Goal: Task Accomplishment & Management: Complete application form

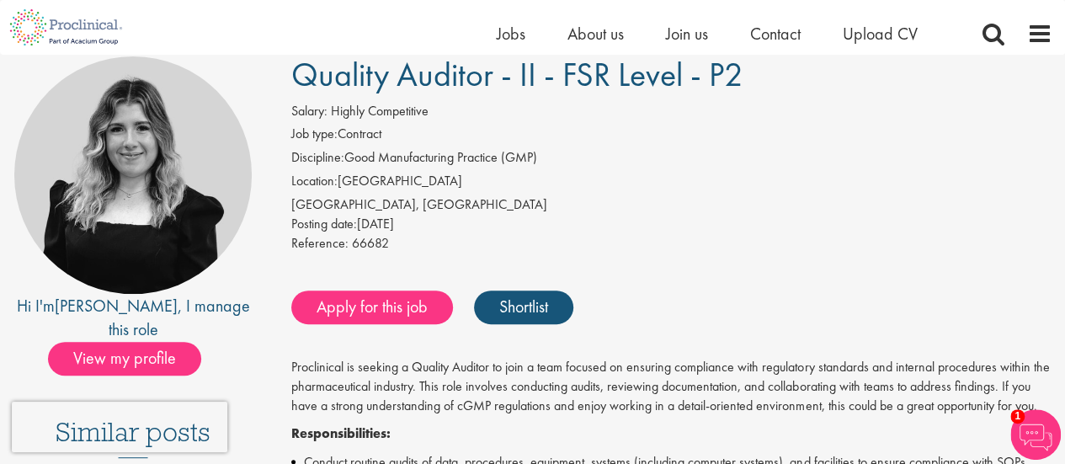
scroll to position [133, 0]
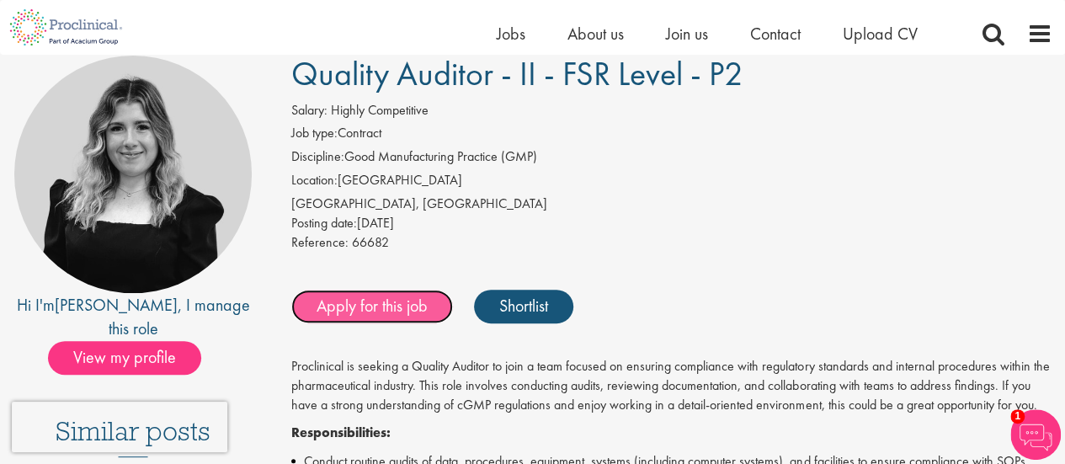
click at [385, 307] on link "Apply for this job" at bounding box center [372, 307] width 162 height 34
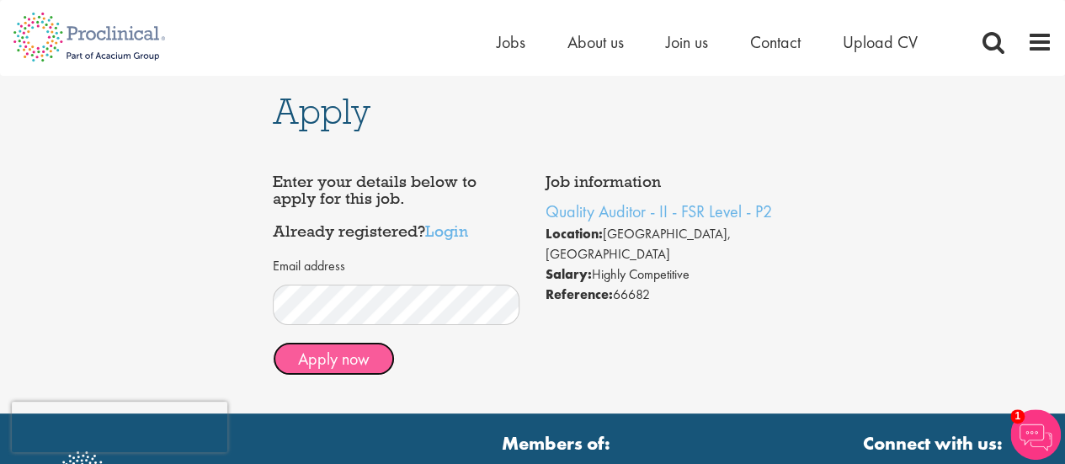
click at [350, 351] on button "Apply now" at bounding box center [334, 359] width 122 height 34
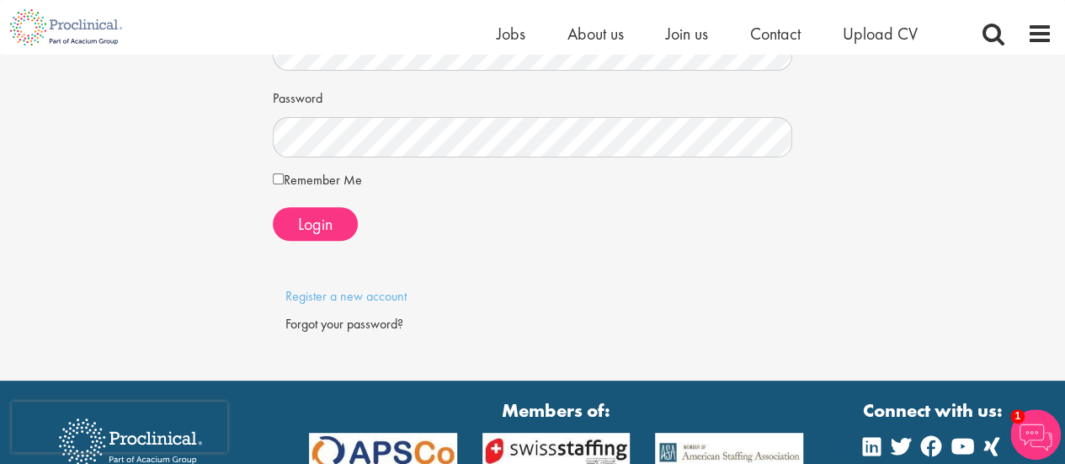
scroll to position [205, 0]
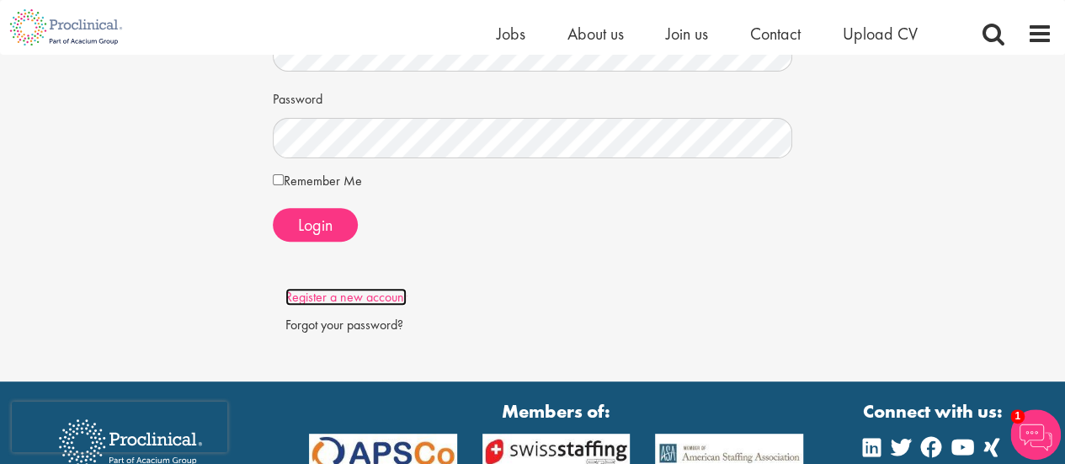
click at [362, 296] on link "Register a new account" at bounding box center [346, 297] width 121 height 18
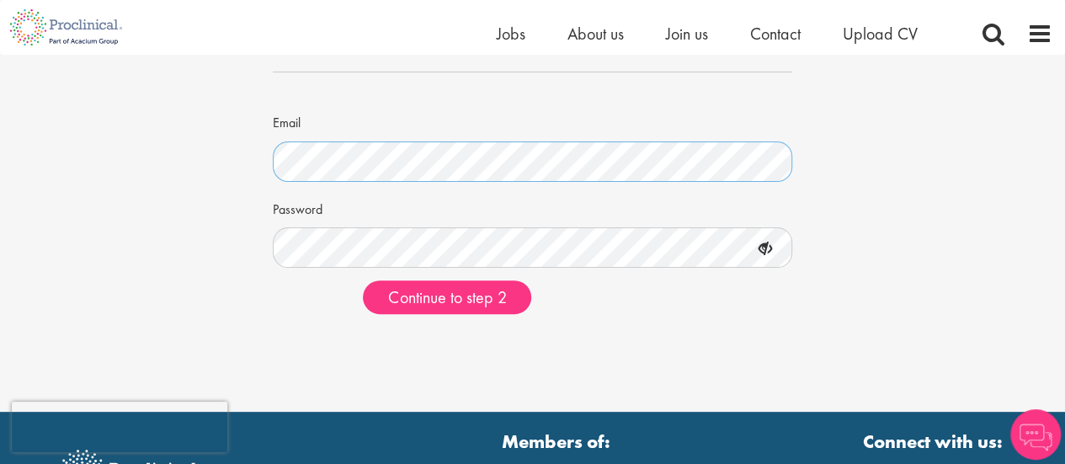
scroll to position [140, 0]
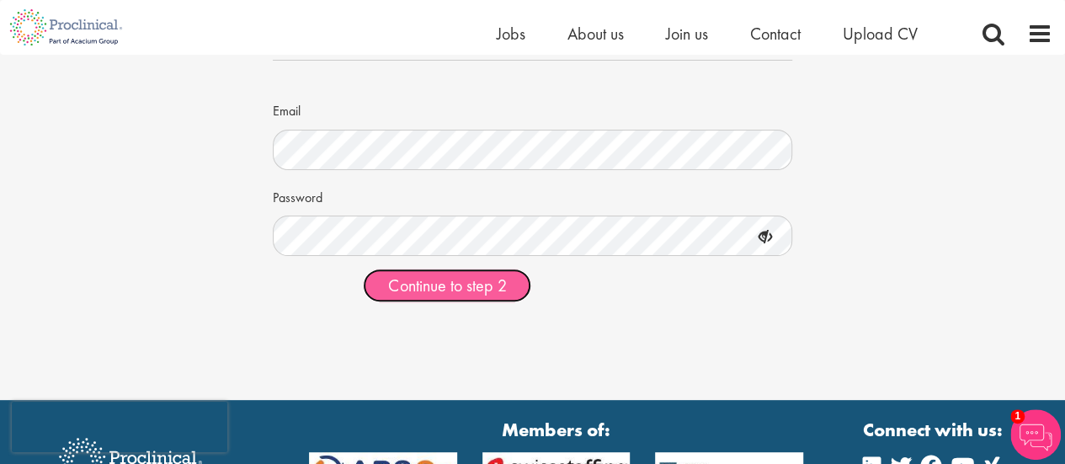
click at [460, 287] on span "Continue to step 2" at bounding box center [447, 286] width 118 height 22
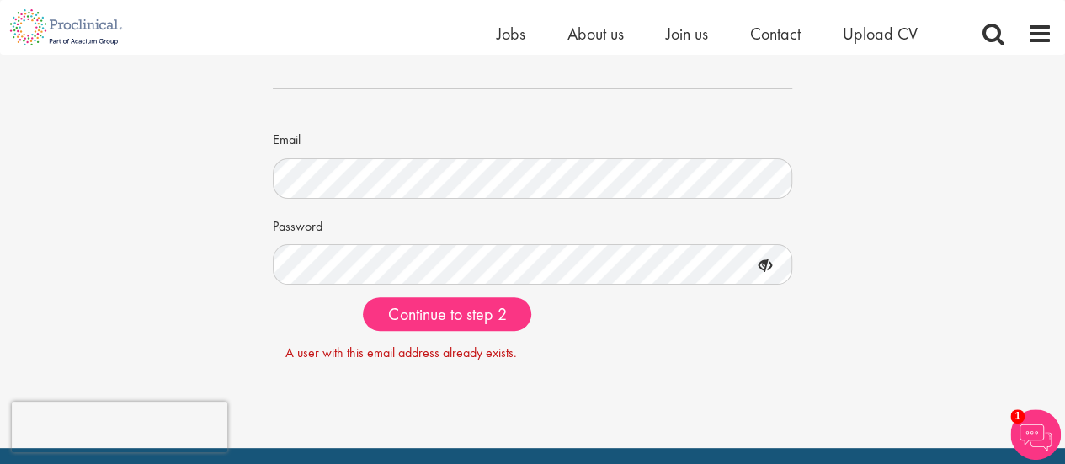
scroll to position [112, 0]
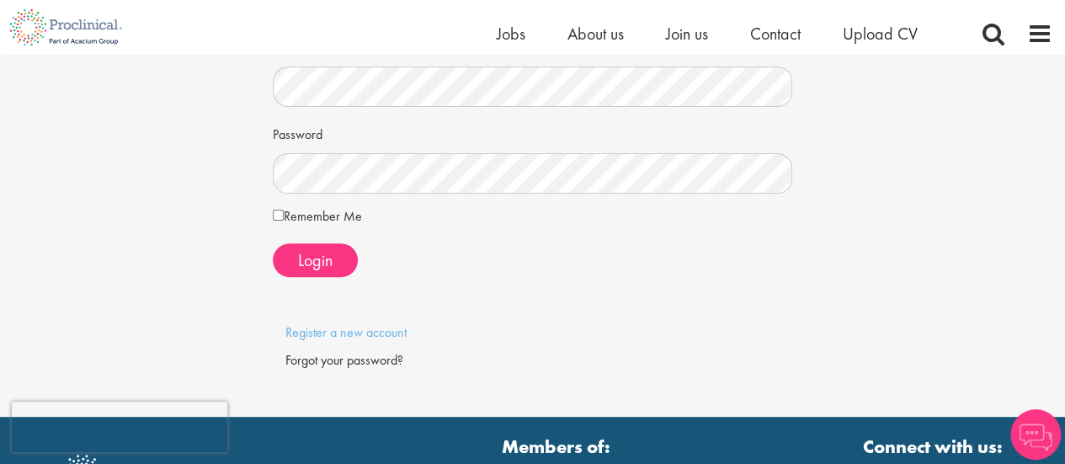
scroll to position [168, 0]
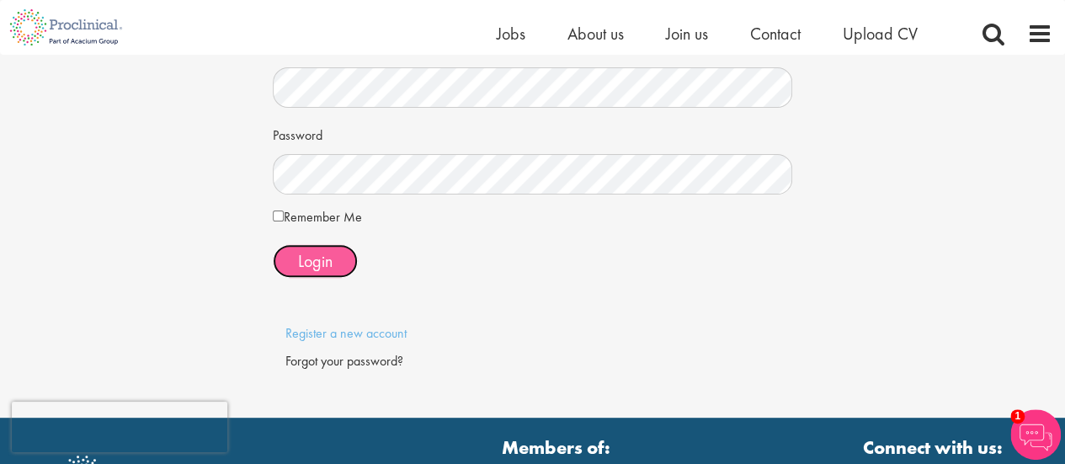
click at [300, 255] on span "Login" at bounding box center [315, 261] width 35 height 22
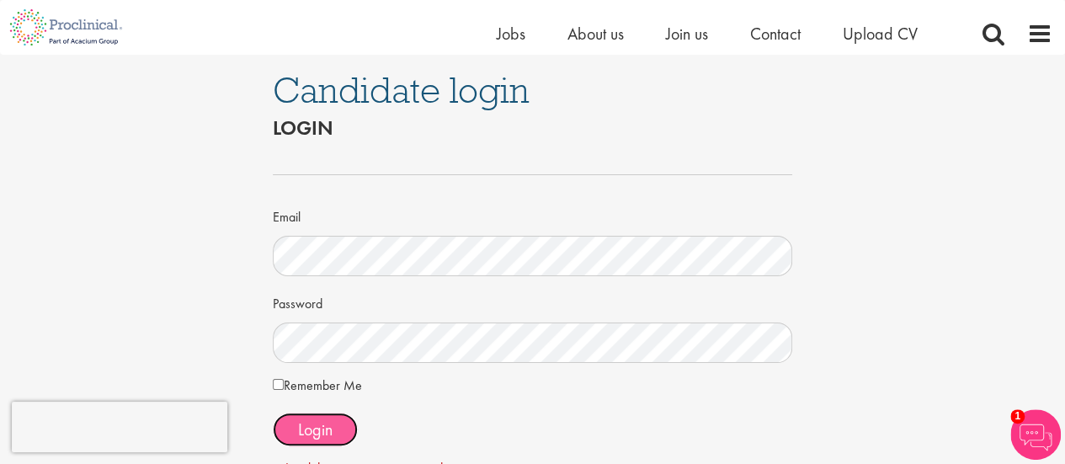
scroll to position [108, 0]
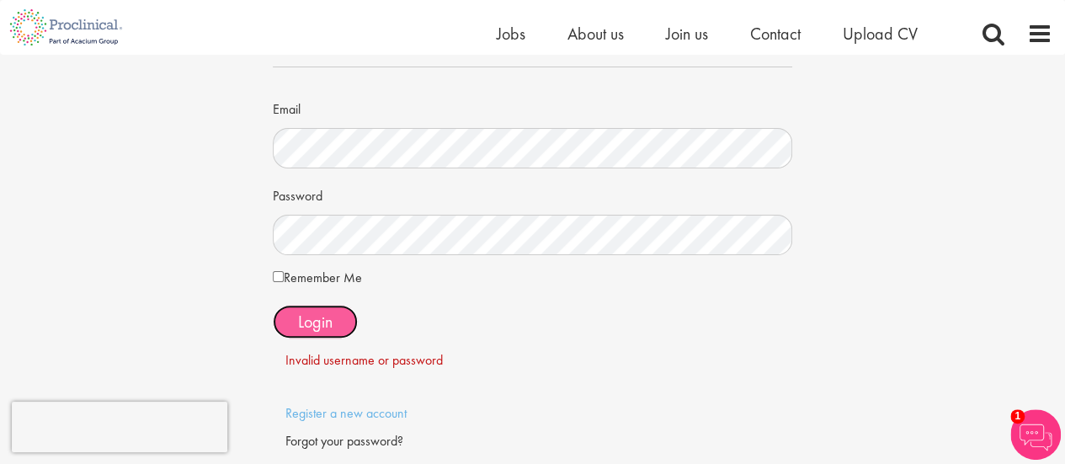
click at [312, 315] on span "Login" at bounding box center [315, 322] width 35 height 22
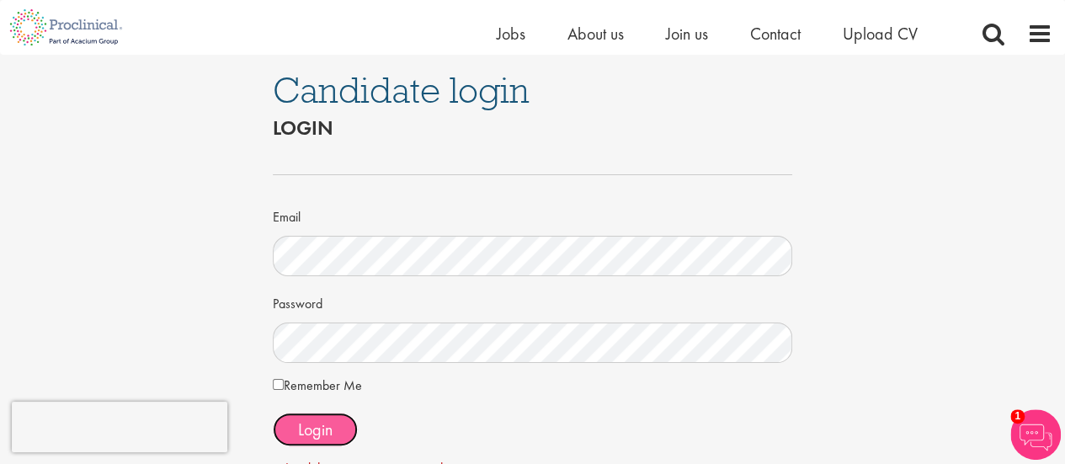
scroll to position [178, 0]
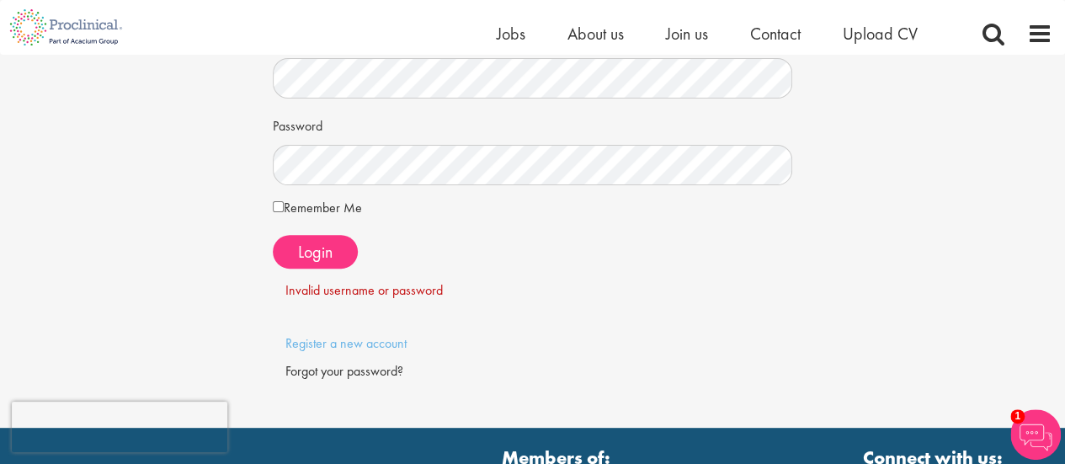
click at [308, 372] on div "Forgot your password?" at bounding box center [533, 371] width 495 height 19
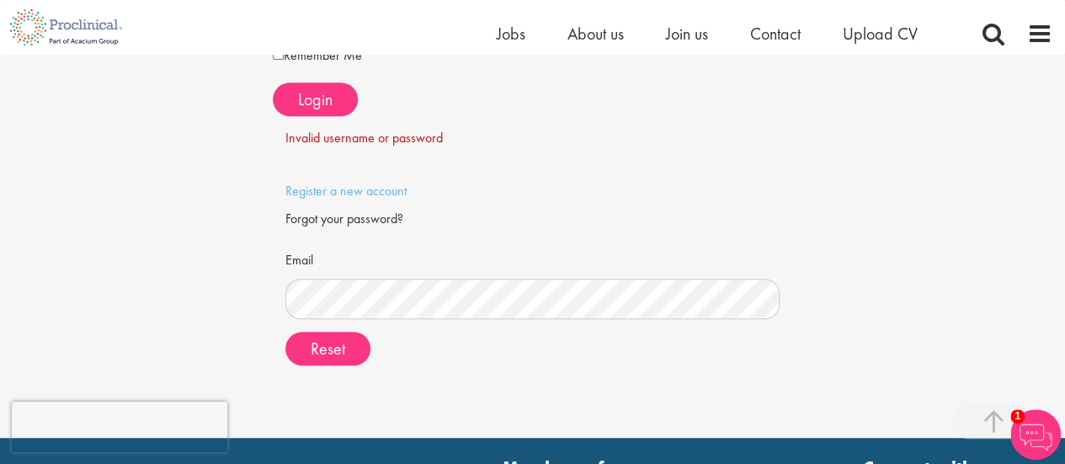
scroll to position [331, 0]
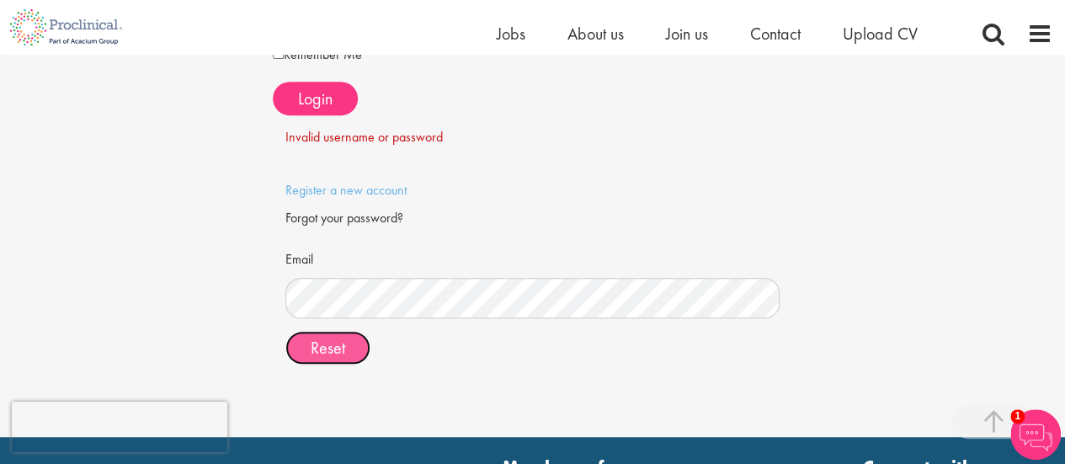
click at [347, 345] on button "Reset" at bounding box center [328, 348] width 85 height 34
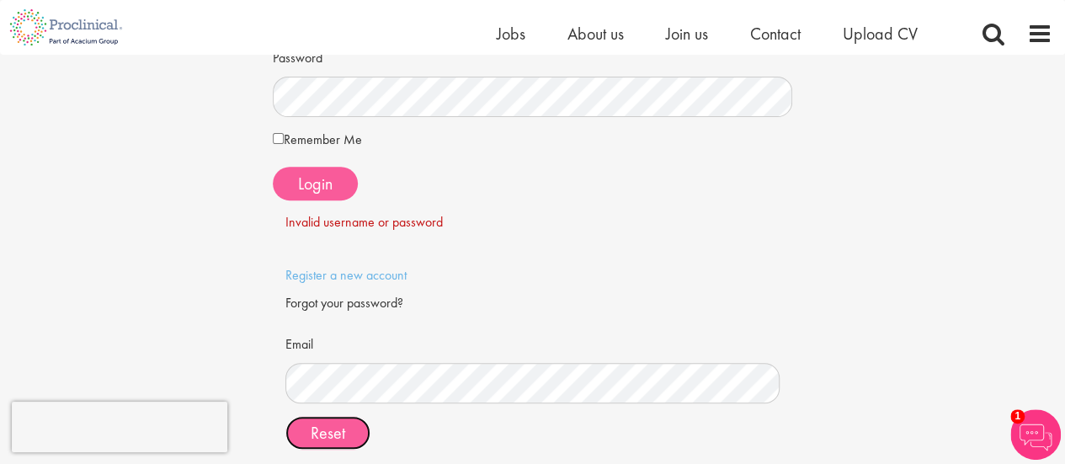
scroll to position [88, 0]
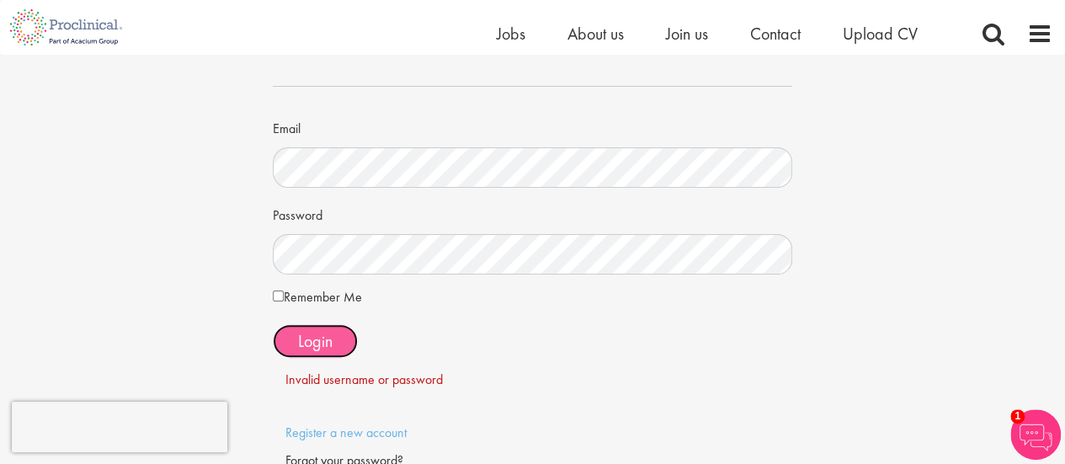
click at [319, 334] on span "Login" at bounding box center [315, 341] width 35 height 22
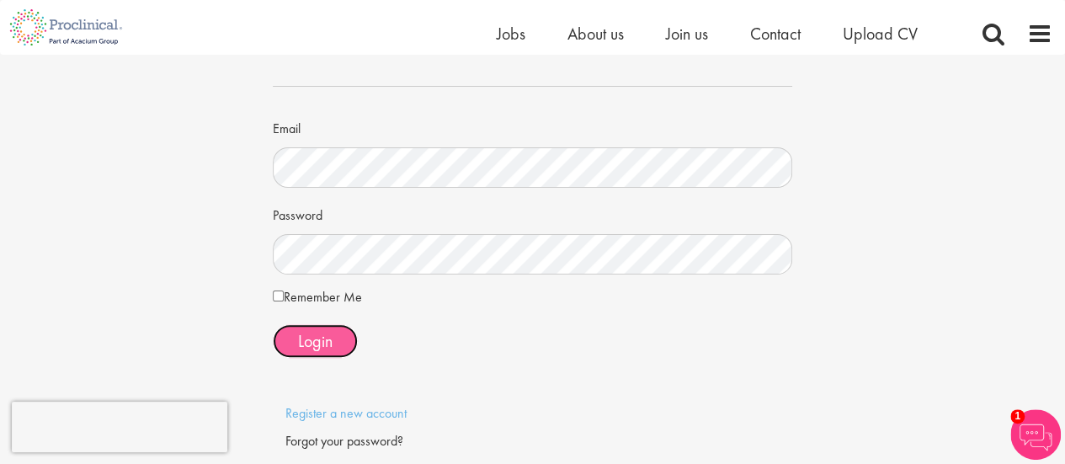
click at [334, 339] on button "Login" at bounding box center [315, 341] width 85 height 34
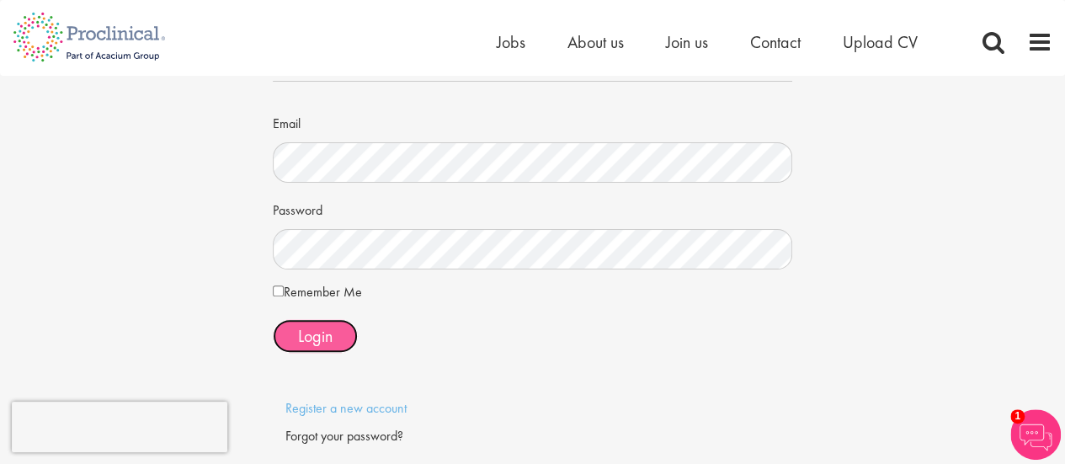
scroll to position [0, 0]
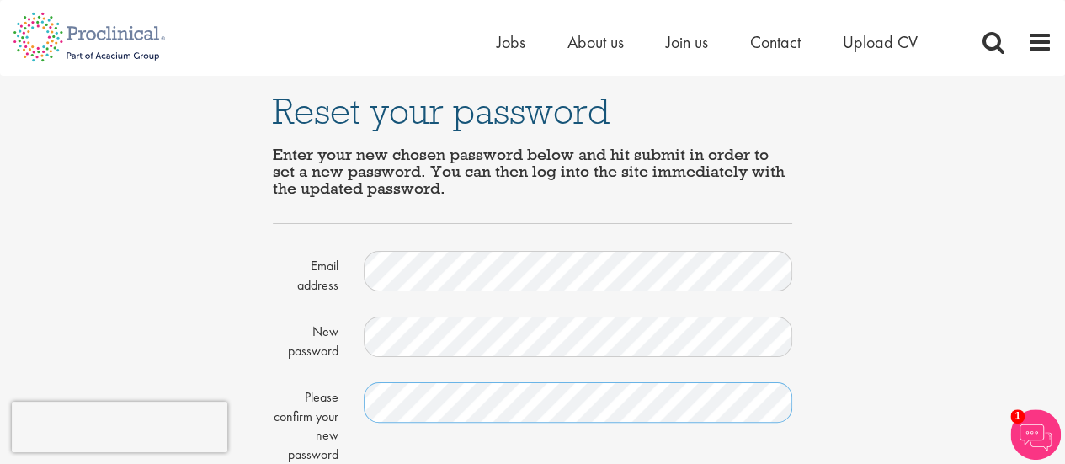
scroll to position [91, 0]
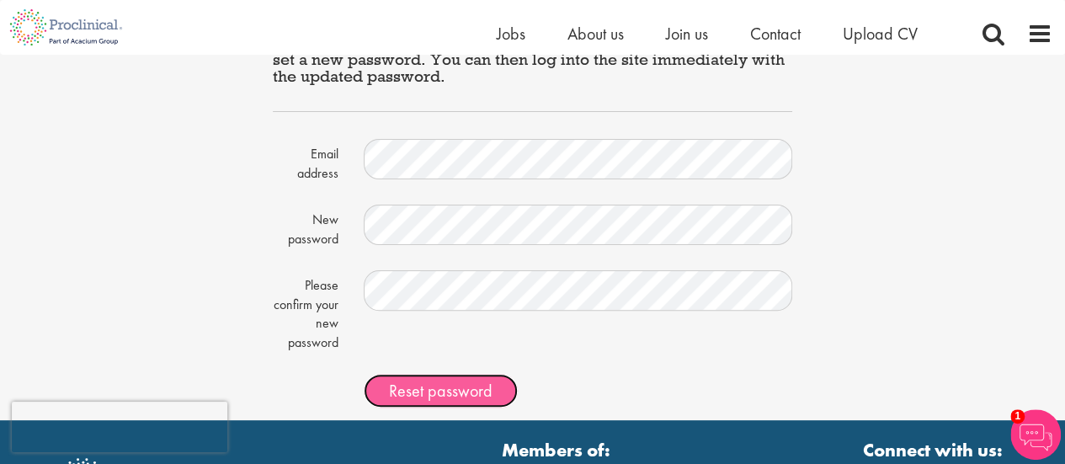
click at [430, 392] on span "Reset password" at bounding box center [441, 391] width 104 height 22
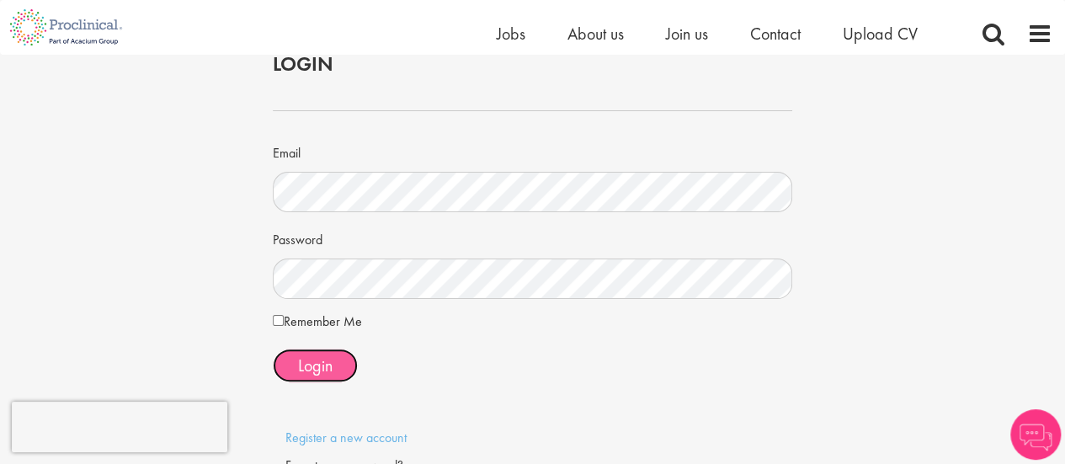
click at [332, 365] on span "Login" at bounding box center [315, 366] width 35 height 22
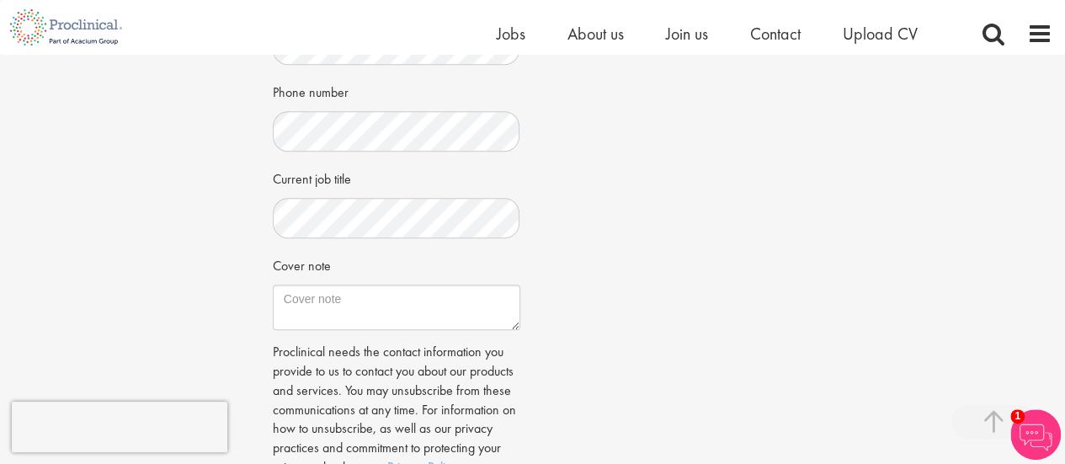
scroll to position [629, 0]
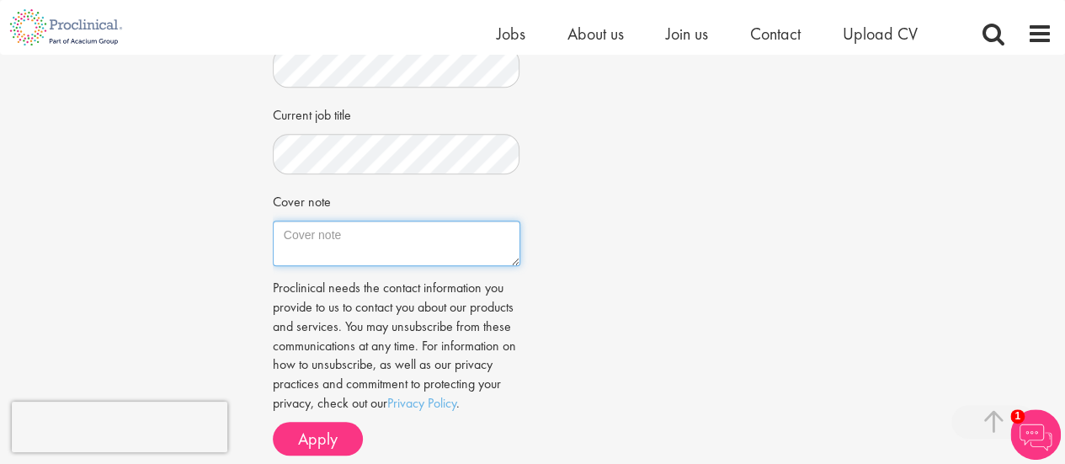
click at [367, 237] on textarea "Cover note" at bounding box center [397, 243] width 248 height 45
paste textarea "Yogesh Kamble Email: yogeshkamble385@gmail.com Mobile: +91 9028967218 16 August…"
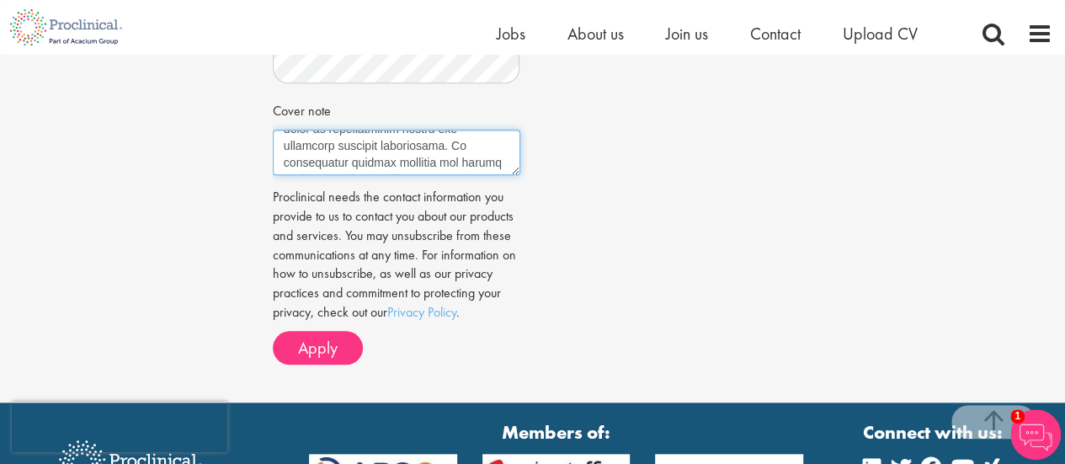
scroll to position [872, 0]
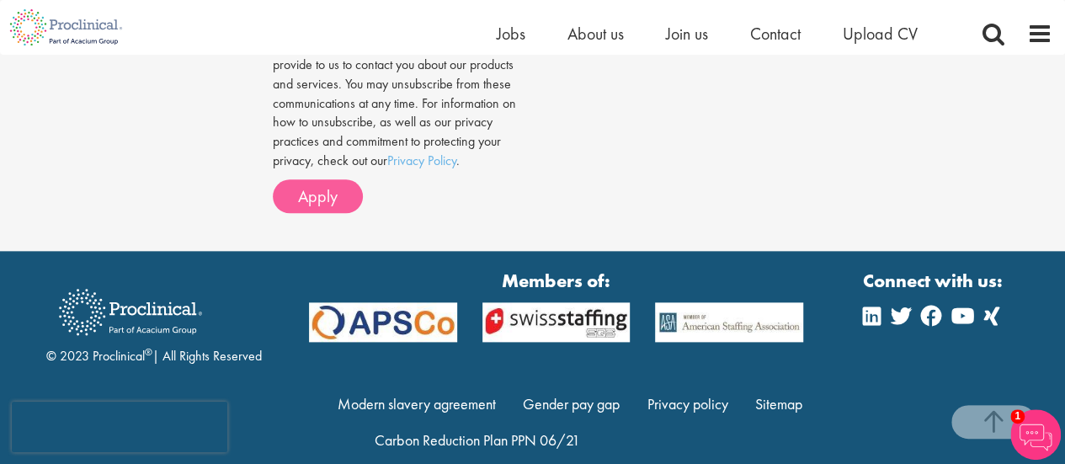
type textarea "Yogesh Kamble Email: yogeshkamble385@gmail.com Mobile: +91 9028967218 16 August…"
click at [314, 192] on span "Apply" at bounding box center [318, 196] width 40 height 22
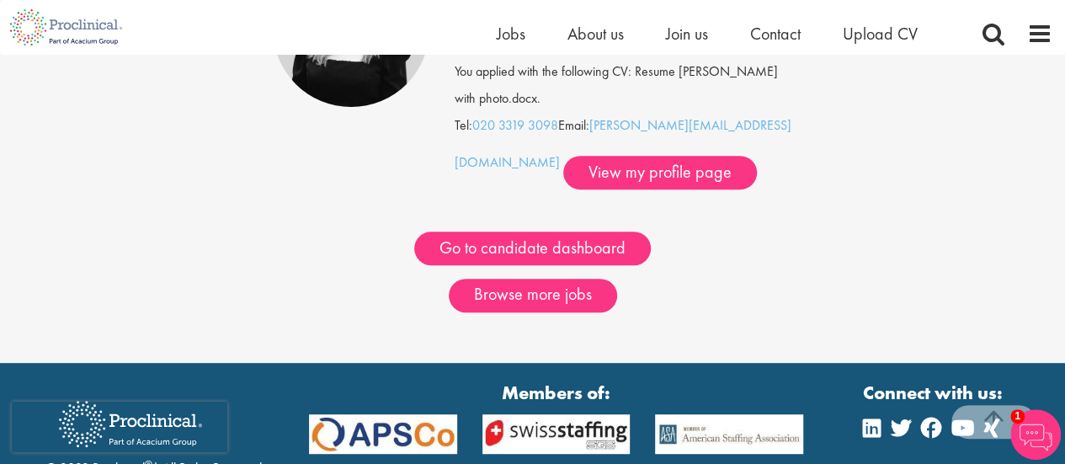
scroll to position [264, 0]
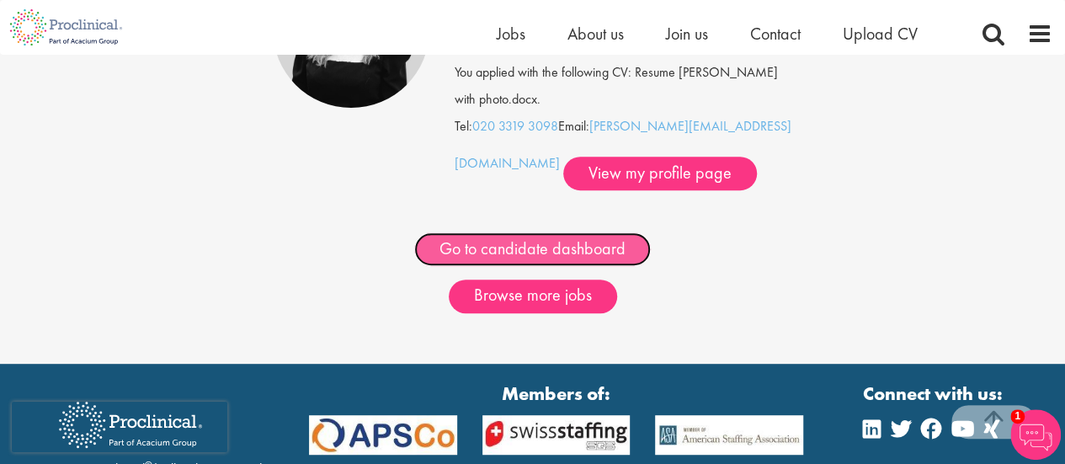
click at [532, 259] on link "Go to candidate dashboard" at bounding box center [532, 249] width 237 height 34
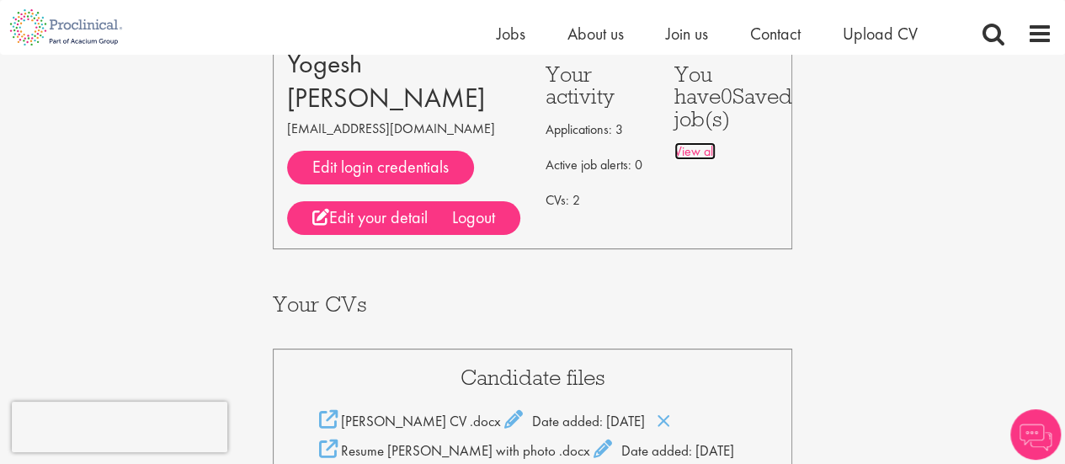
click at [705, 149] on link "View all" at bounding box center [695, 151] width 41 height 18
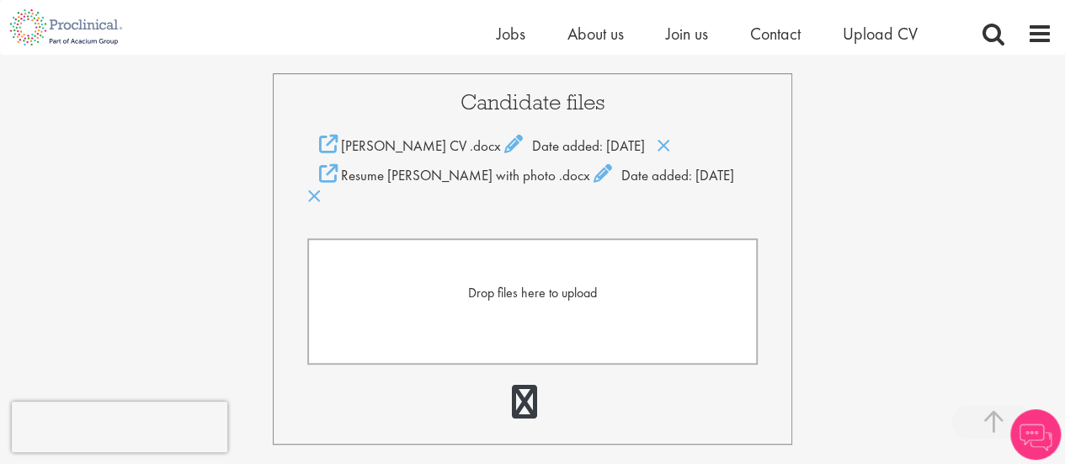
scroll to position [414, 0]
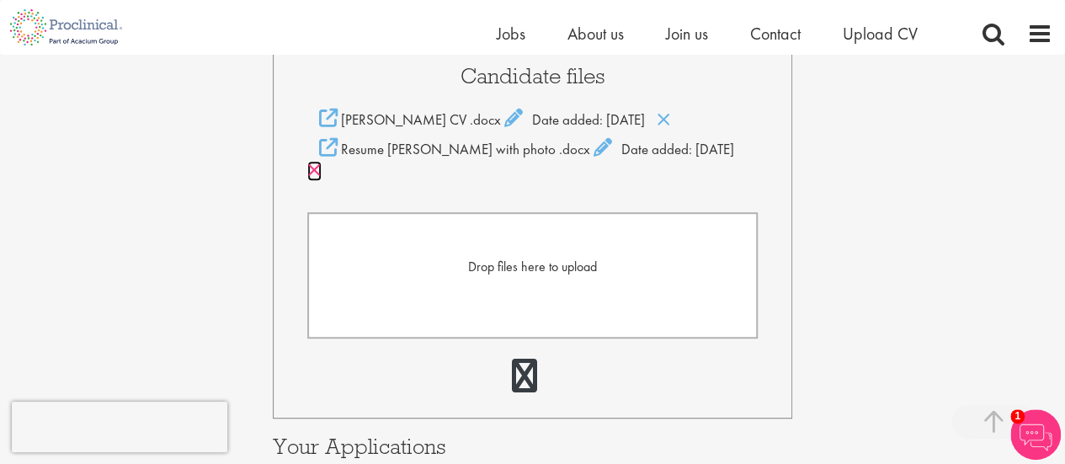
click at [322, 173] on icon at bounding box center [314, 170] width 14 height 19
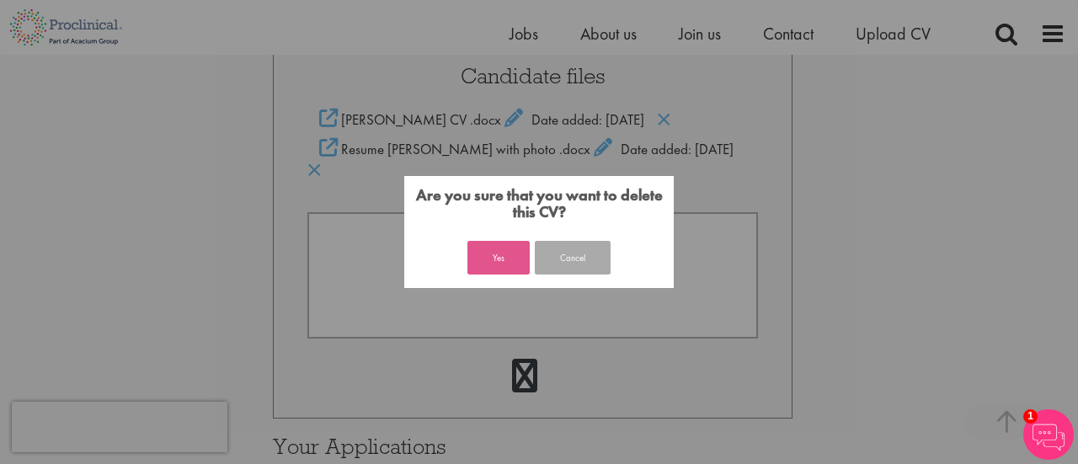
click at [504, 260] on button "Yes" at bounding box center [498, 258] width 62 height 34
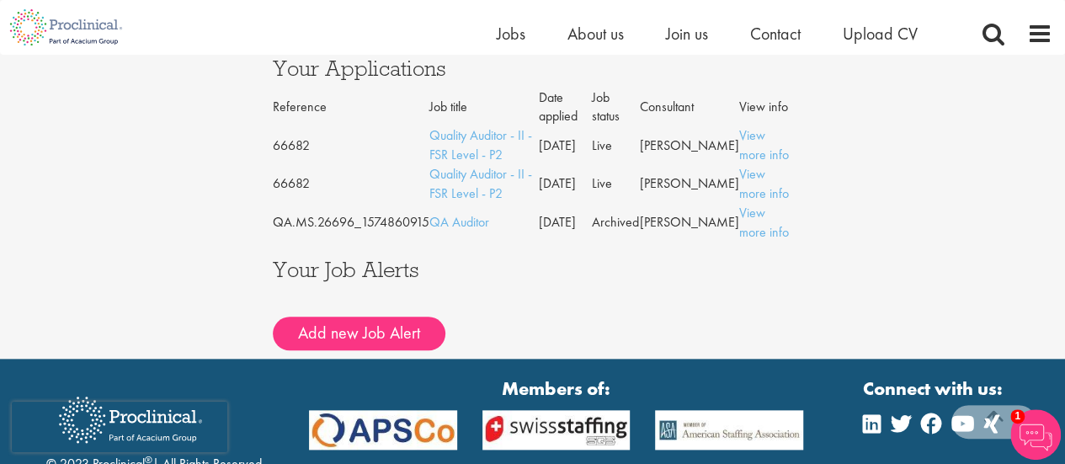
scroll to position [741, 0]
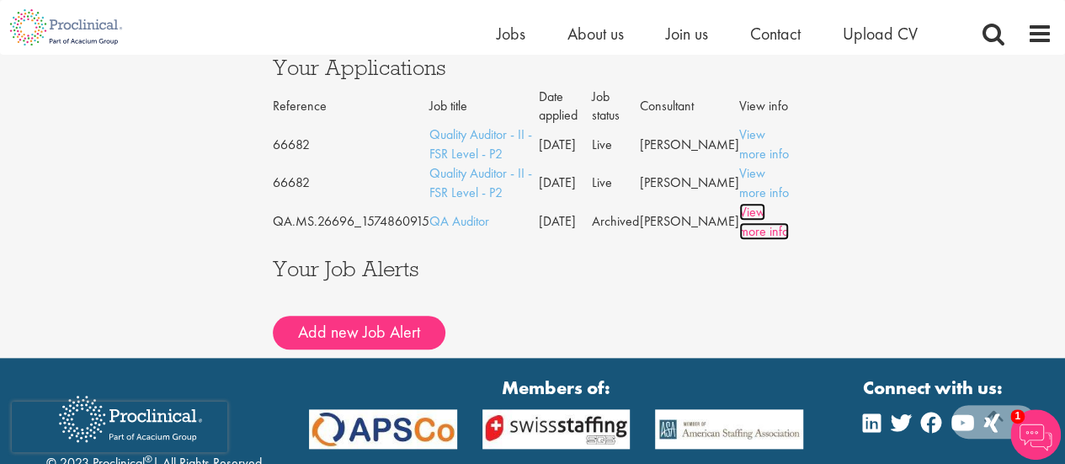
click at [749, 211] on link "View more info" at bounding box center [764, 221] width 50 height 37
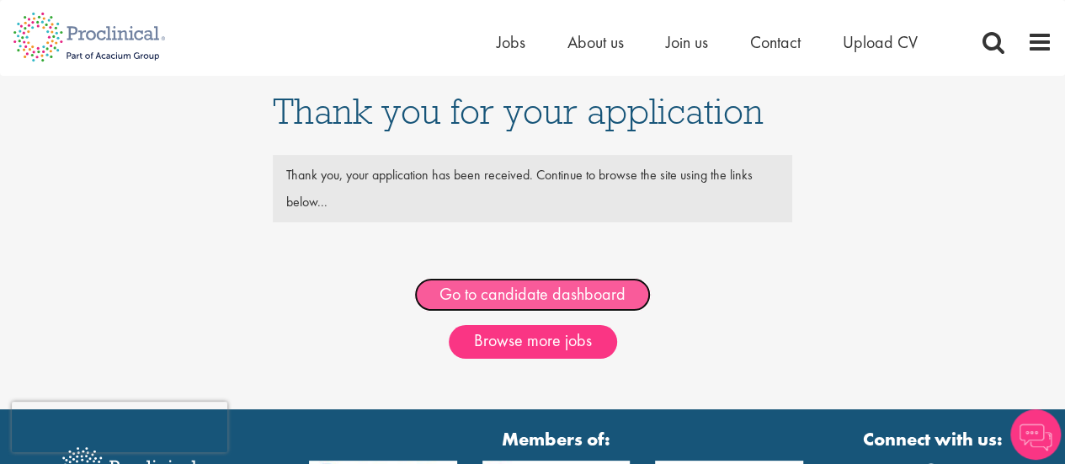
click at [513, 298] on link "Go to candidate dashboard" at bounding box center [532, 295] width 237 height 34
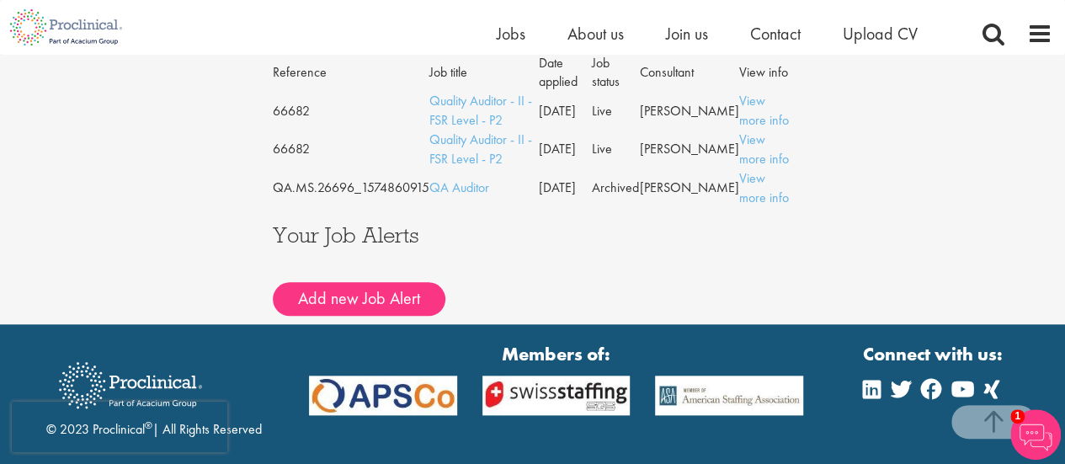
scroll to position [776, 0]
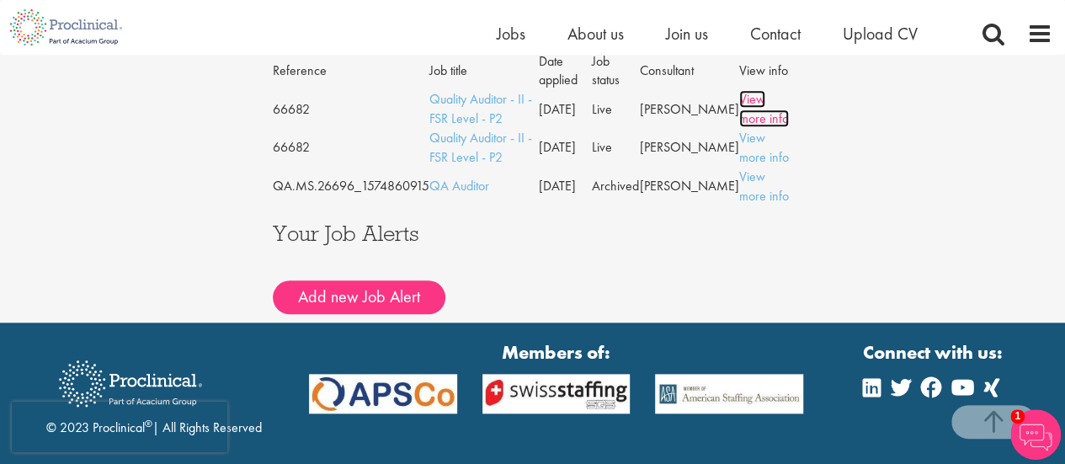
click at [756, 102] on link "View more info" at bounding box center [764, 108] width 50 height 37
